Goal: Task Accomplishment & Management: Manage account settings

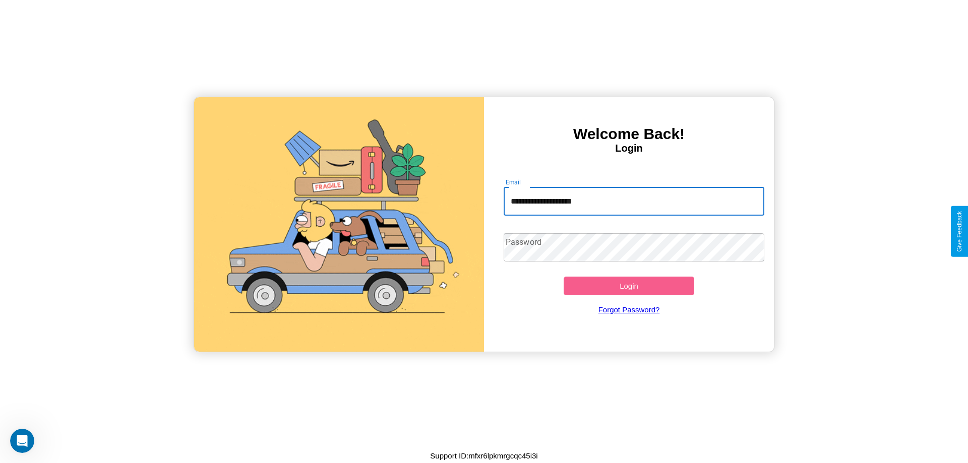
type input "**********"
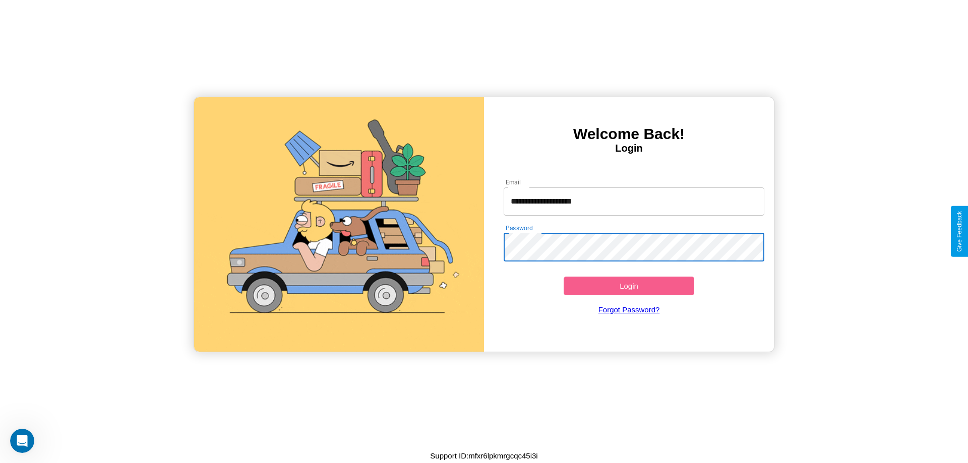
click at [629, 286] on button "Login" at bounding box center [629, 286] width 131 height 19
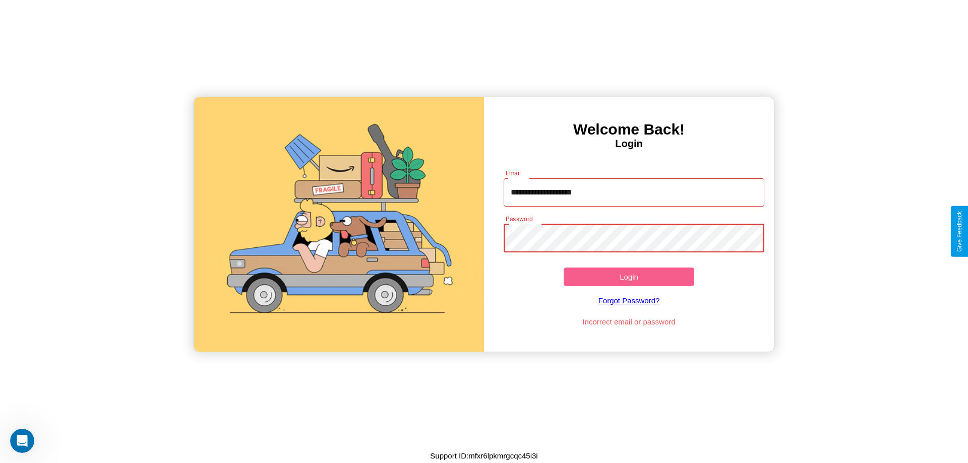
click at [629, 277] on button "Login" at bounding box center [629, 277] width 131 height 19
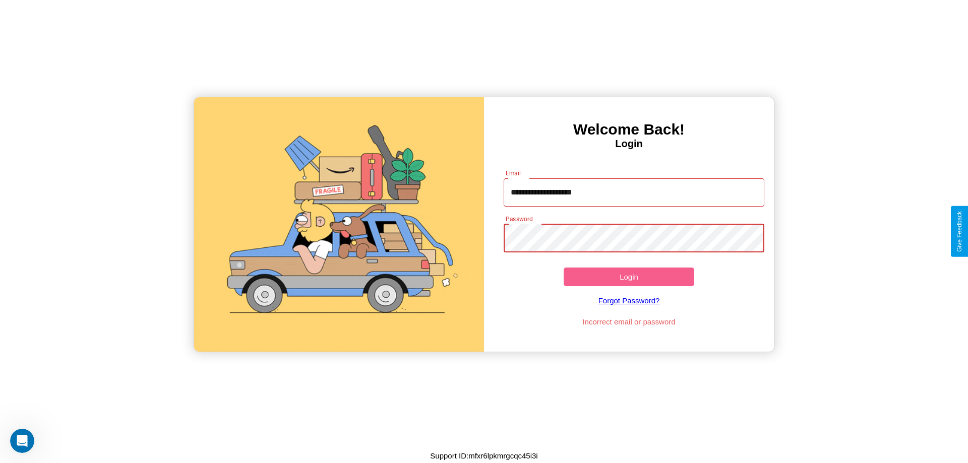
click at [629, 277] on button "Login" at bounding box center [629, 277] width 131 height 19
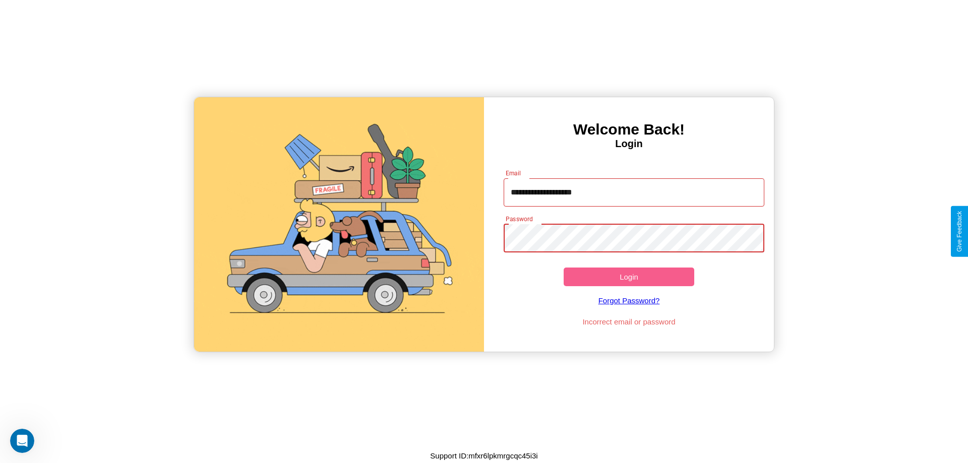
click at [629, 277] on button "Login" at bounding box center [629, 277] width 131 height 19
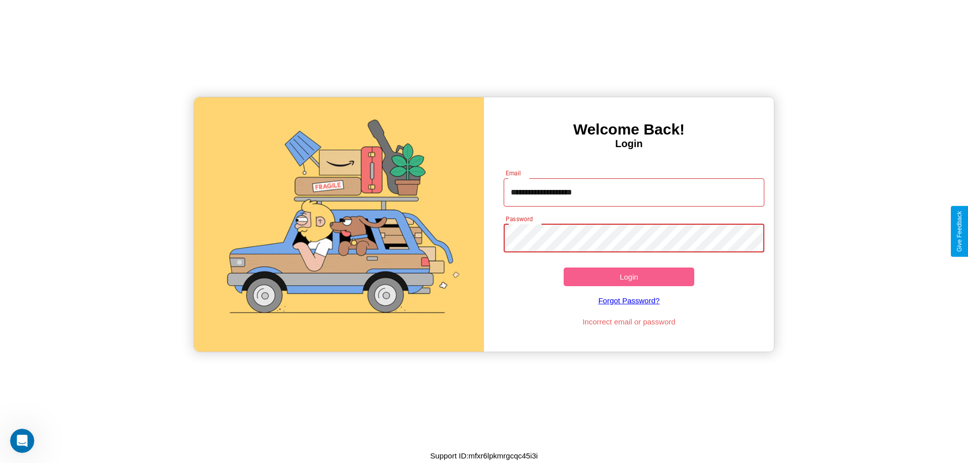
click at [629, 277] on button "Login" at bounding box center [629, 277] width 131 height 19
